Goal: Task Accomplishment & Management: Use online tool/utility

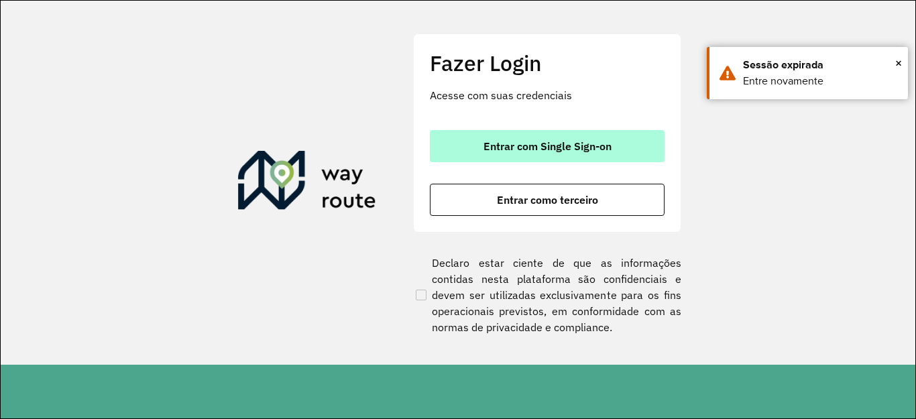
click at [555, 141] on span "Entrar com Single Sign-on" at bounding box center [547, 146] width 128 height 11
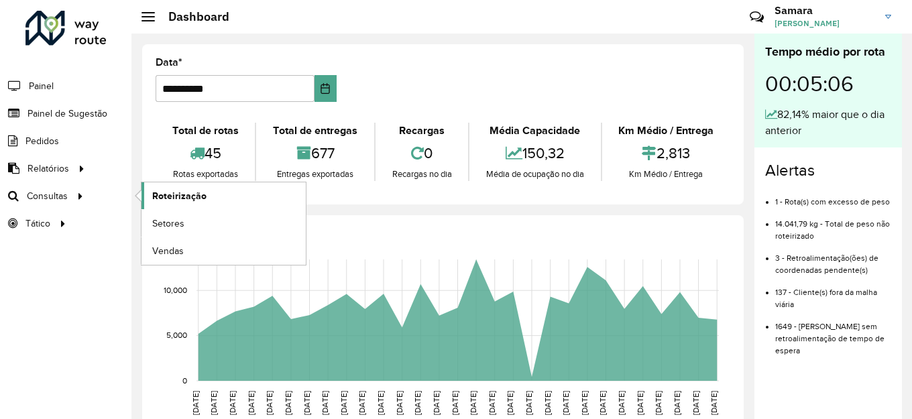
click at [179, 196] on span "Roteirização" at bounding box center [179, 196] width 54 height 14
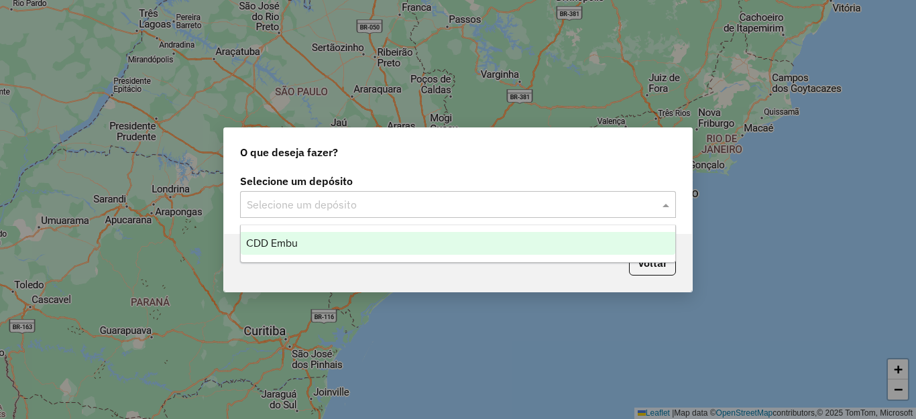
click at [432, 209] on input "text" at bounding box center [445, 205] width 396 height 16
click at [293, 244] on span "CDD Embu" at bounding box center [272, 242] width 52 height 11
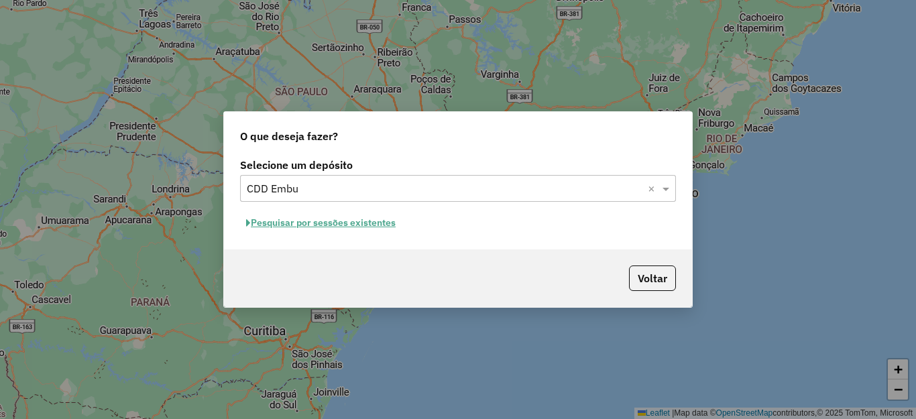
click at [300, 219] on button "Pesquisar por sessões existentes" at bounding box center [321, 223] width 162 height 21
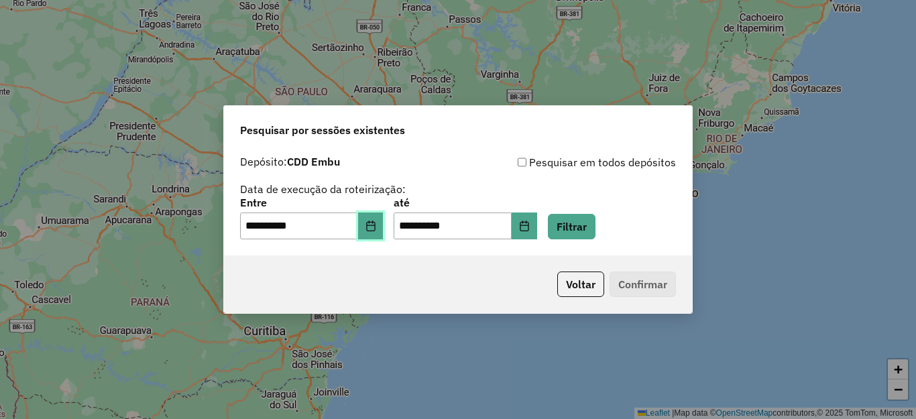
click at [378, 222] on button "Choose Date" at bounding box center [370, 226] width 25 height 27
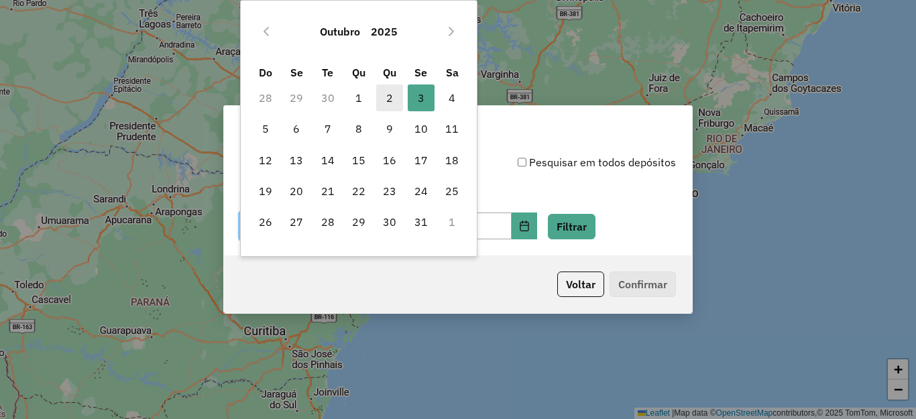
click at [387, 98] on span "2" at bounding box center [389, 97] width 27 height 27
type input "**********"
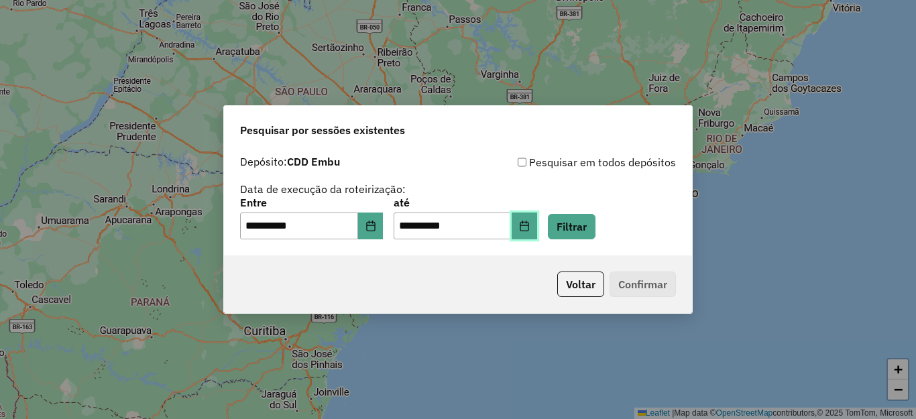
click at [537, 228] on button "Choose Date" at bounding box center [524, 226] width 25 height 27
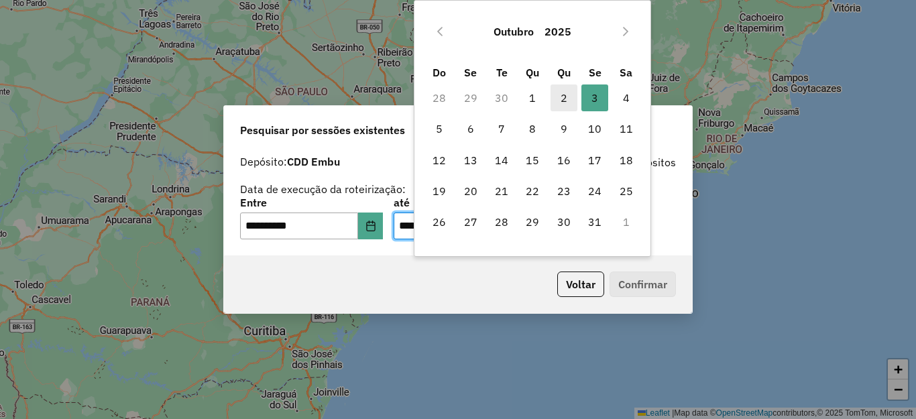
click at [570, 101] on span "2" at bounding box center [564, 97] width 27 height 27
type input "**********"
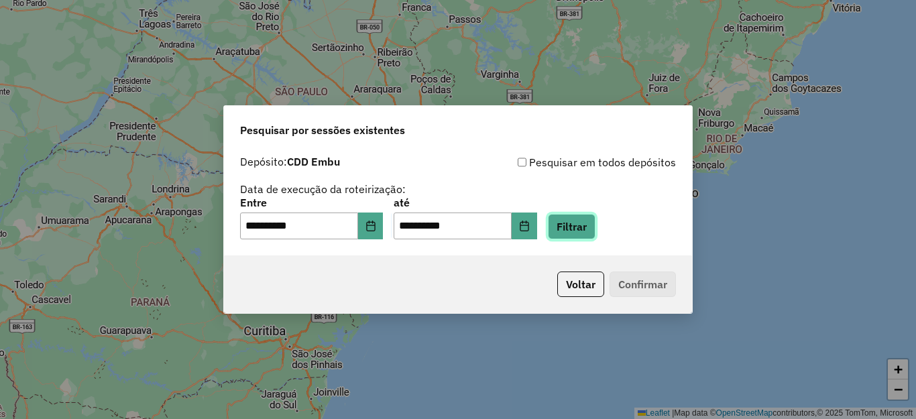
click at [595, 221] on button "Filtrar" at bounding box center [572, 226] width 48 height 25
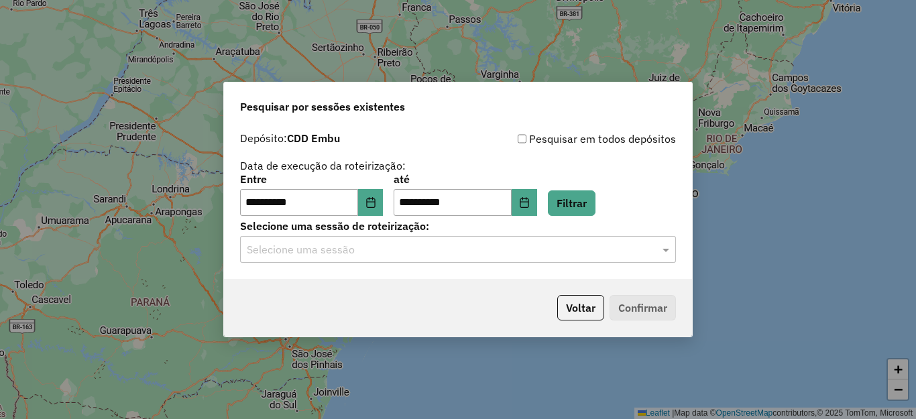
click at [384, 251] on input "text" at bounding box center [445, 250] width 396 height 16
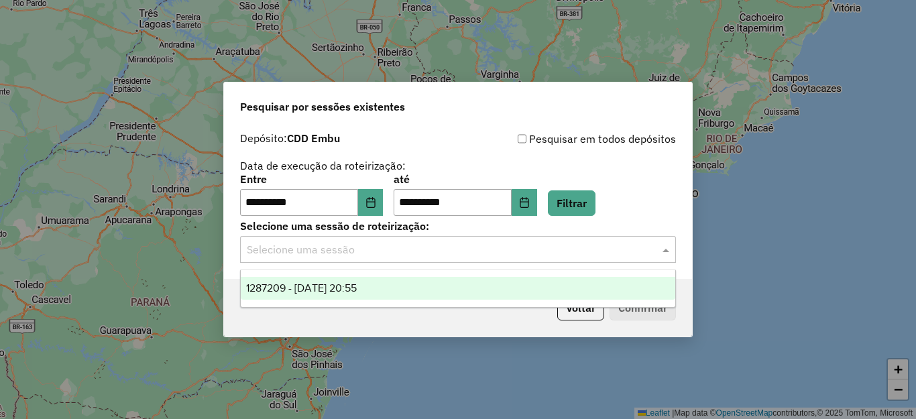
click at [357, 288] on span "1287209 - 02/10/2025 20:55" at bounding box center [301, 287] width 111 height 11
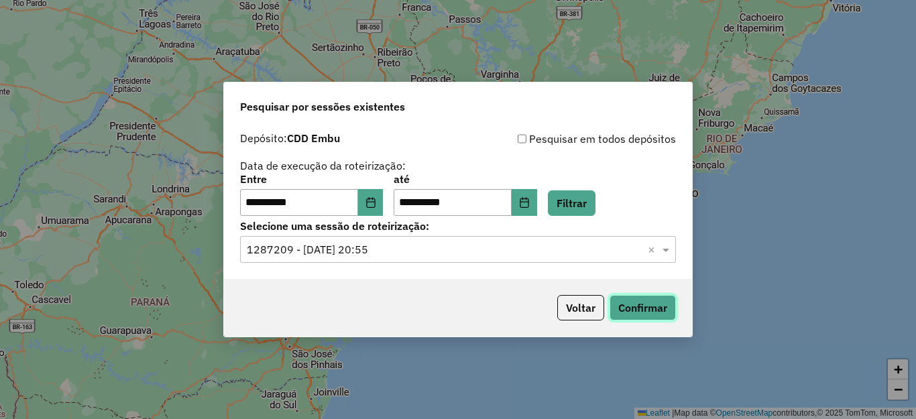
click at [650, 302] on button "Confirmar" at bounding box center [643, 307] width 66 height 25
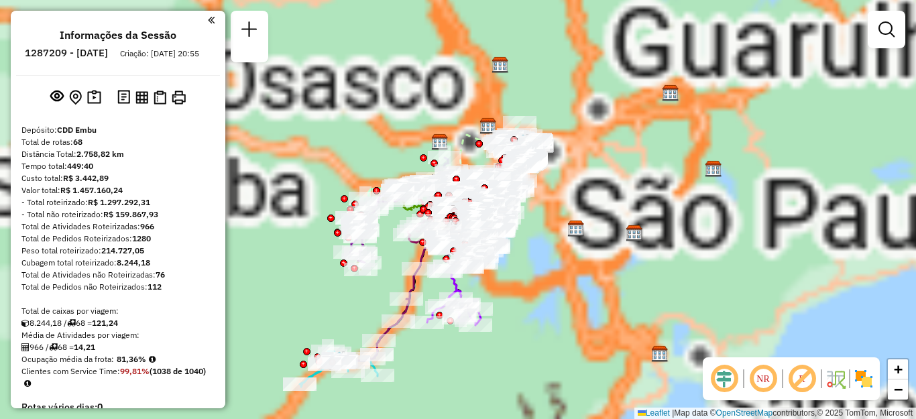
click at [860, 374] on img at bounding box center [863, 378] width 21 height 21
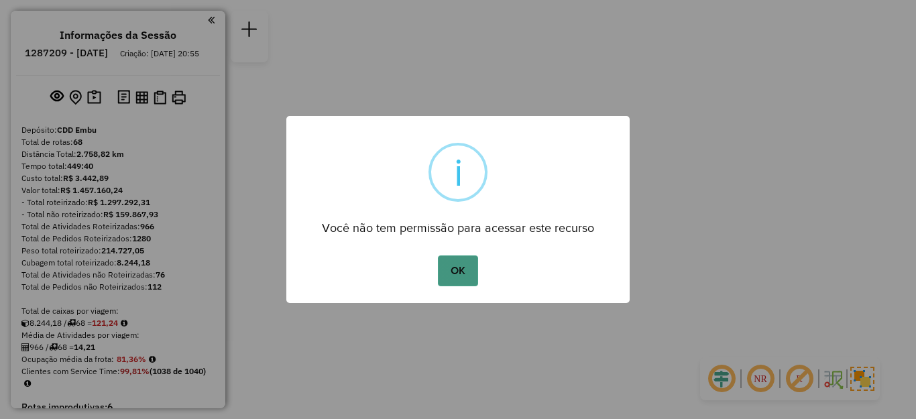
click at [465, 278] on button "OK" at bounding box center [458, 270] width 40 height 31
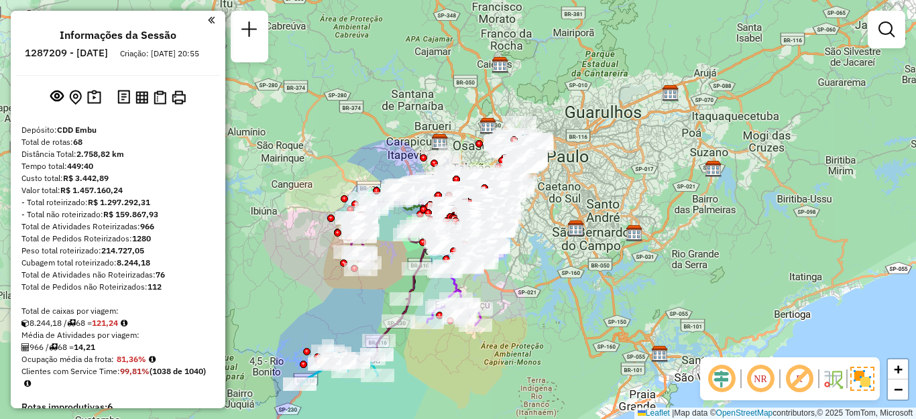
click at [761, 380] on em at bounding box center [760, 379] width 32 height 32
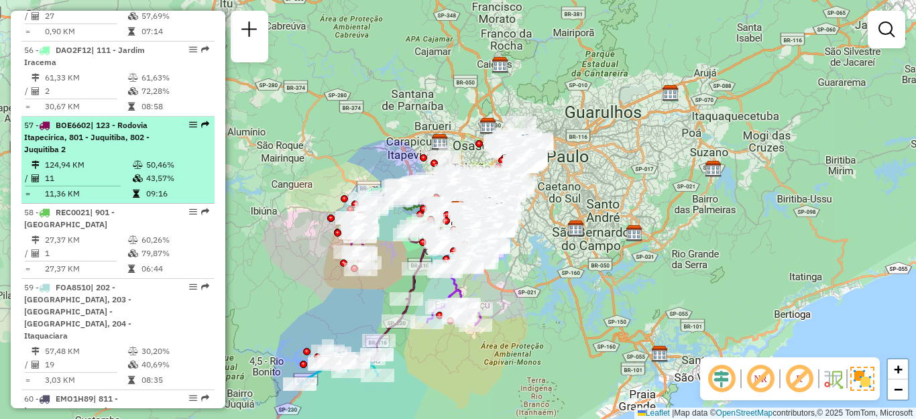
click at [99, 172] on td "124,94 KM" at bounding box center [88, 164] width 88 height 13
select select "**********"
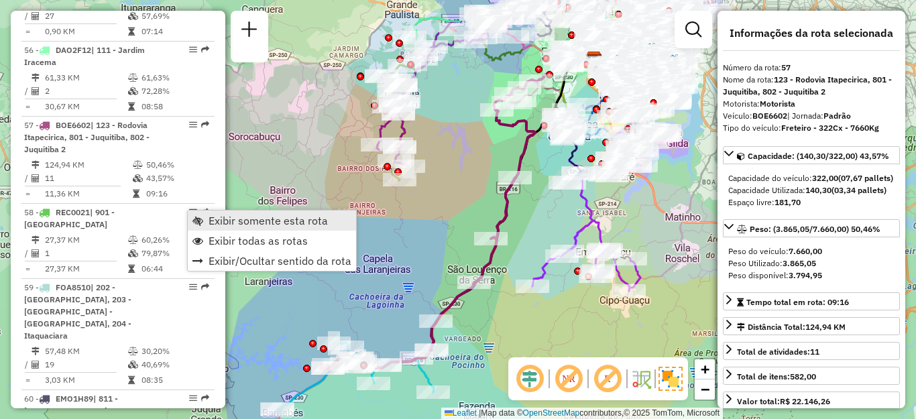
click at [239, 216] on span "Exibir somente esta rota" at bounding box center [268, 220] width 119 height 11
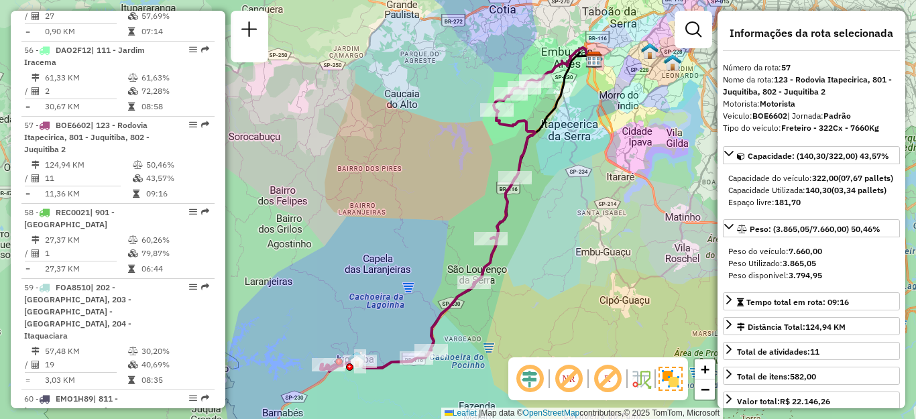
scroll to position [867, 0]
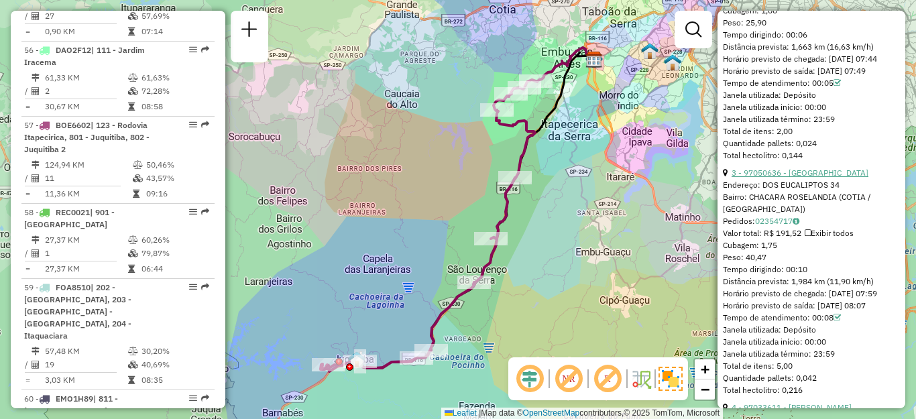
click at [811, 178] on link "3 - 97050636 - SANTA CRUZ" at bounding box center [800, 173] width 137 height 10
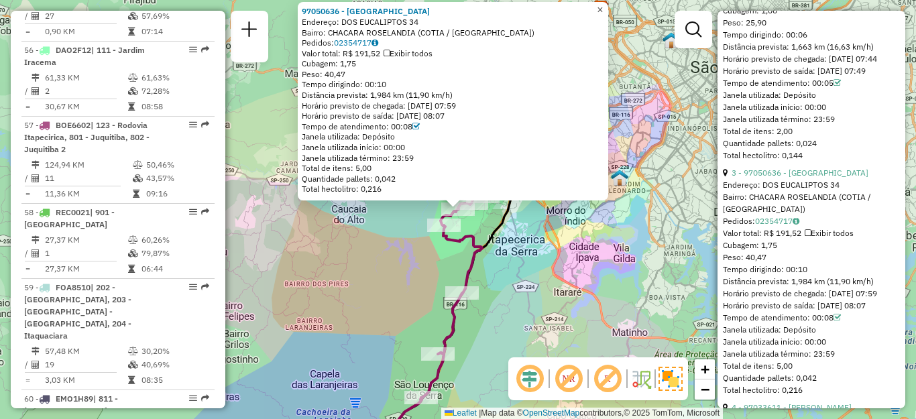
click at [603, 6] on span "×" at bounding box center [600, 9] width 6 height 11
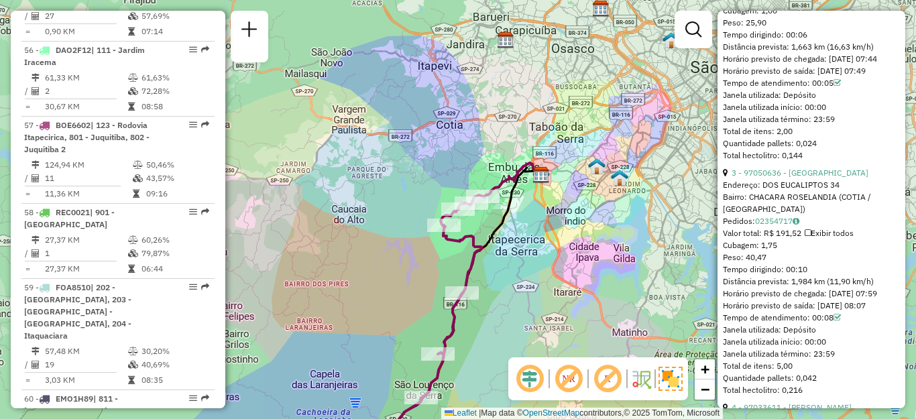
scroll to position [1102, 0]
click at [799, 178] on link "4 - 97033611 - EDUARDO TEIXEIRA" at bounding box center [792, 173] width 120 height 10
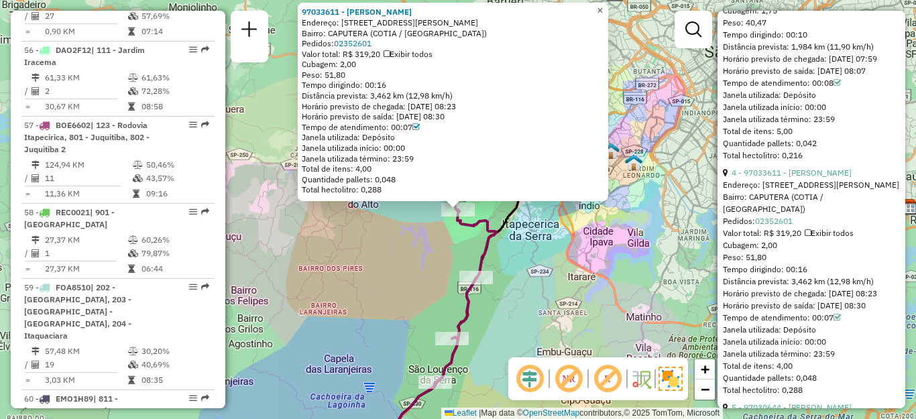
click at [603, 7] on span "×" at bounding box center [600, 10] width 6 height 11
